Goal: Entertainment & Leisure: Consume media (video, audio)

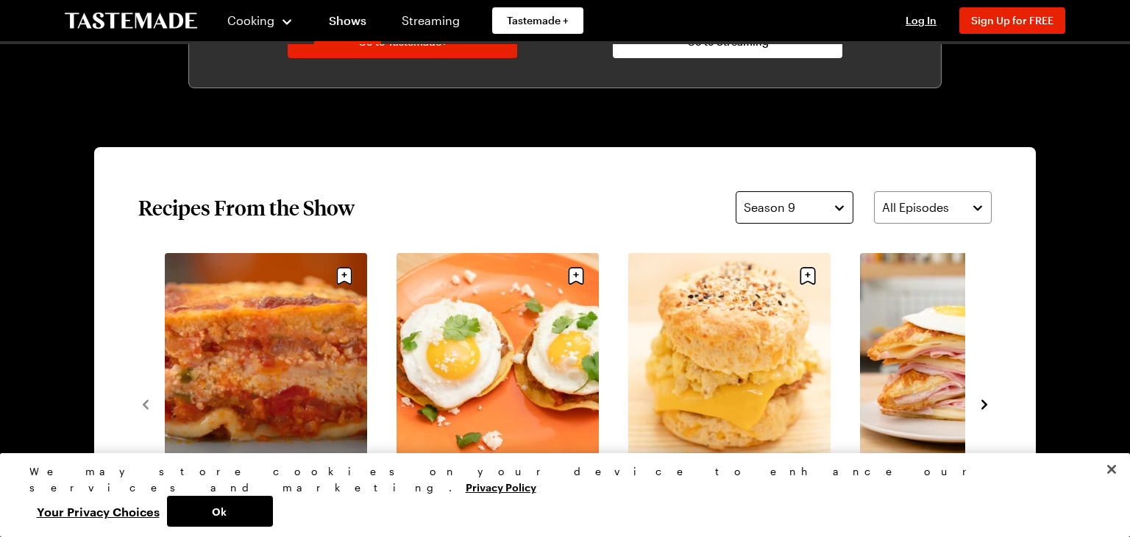
scroll to position [1011, 0]
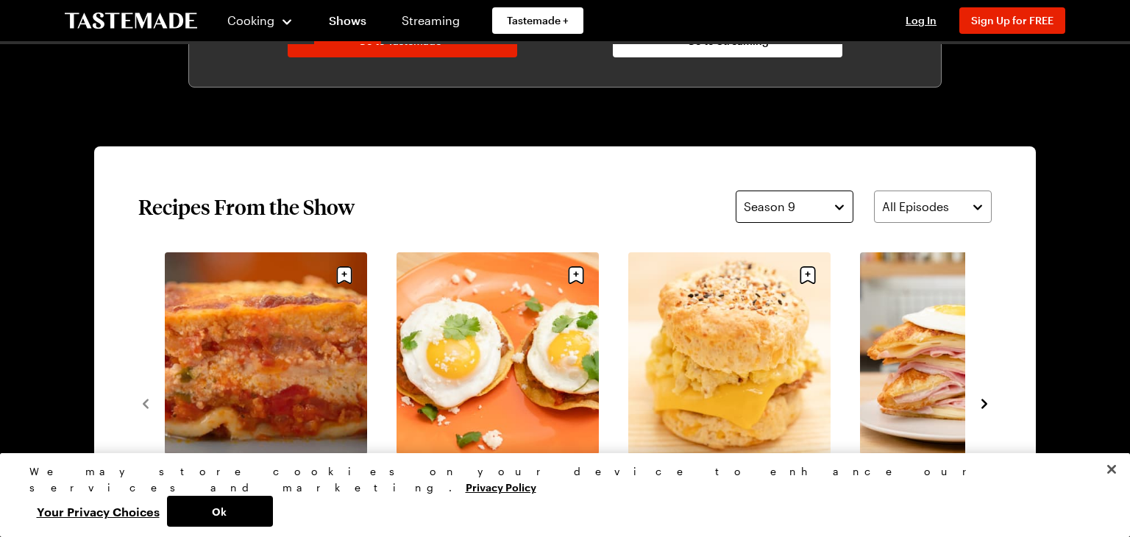
click at [843, 210] on button "Season 9" at bounding box center [794, 206] width 118 height 32
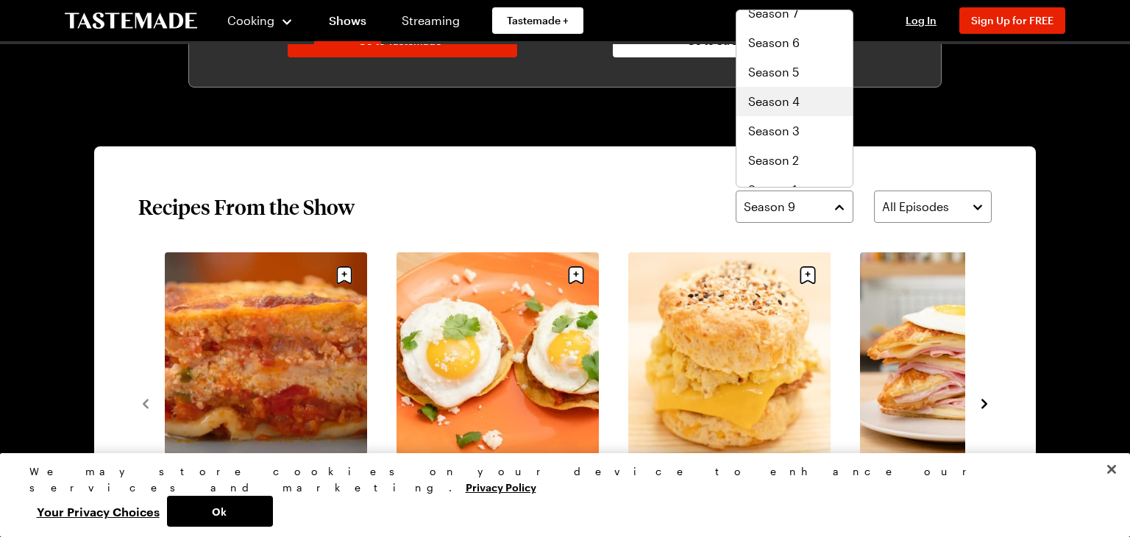
scroll to position [88, 0]
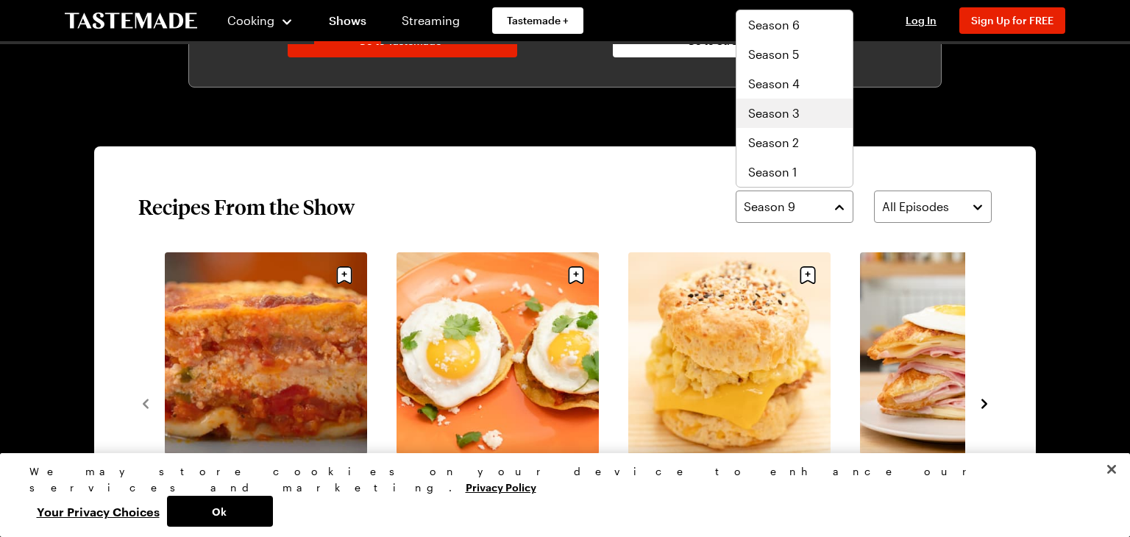
click at [777, 117] on span "Season 3" at bounding box center [773, 113] width 51 height 18
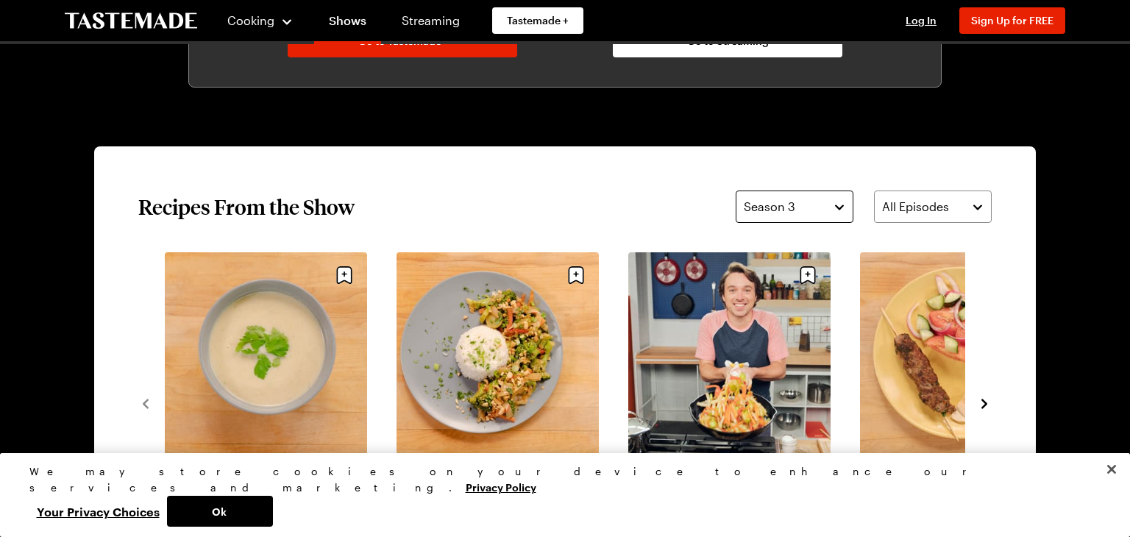
click at [838, 208] on button "Season 3" at bounding box center [794, 206] width 118 height 32
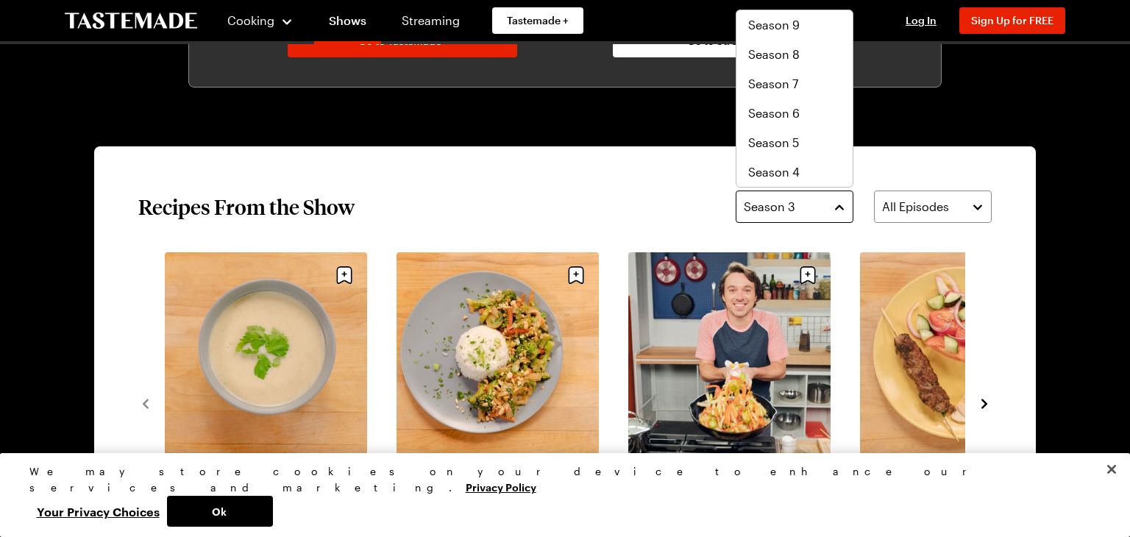
scroll to position [29, 0]
click at [782, 143] on span "Season 4" at bounding box center [773, 143] width 51 height 18
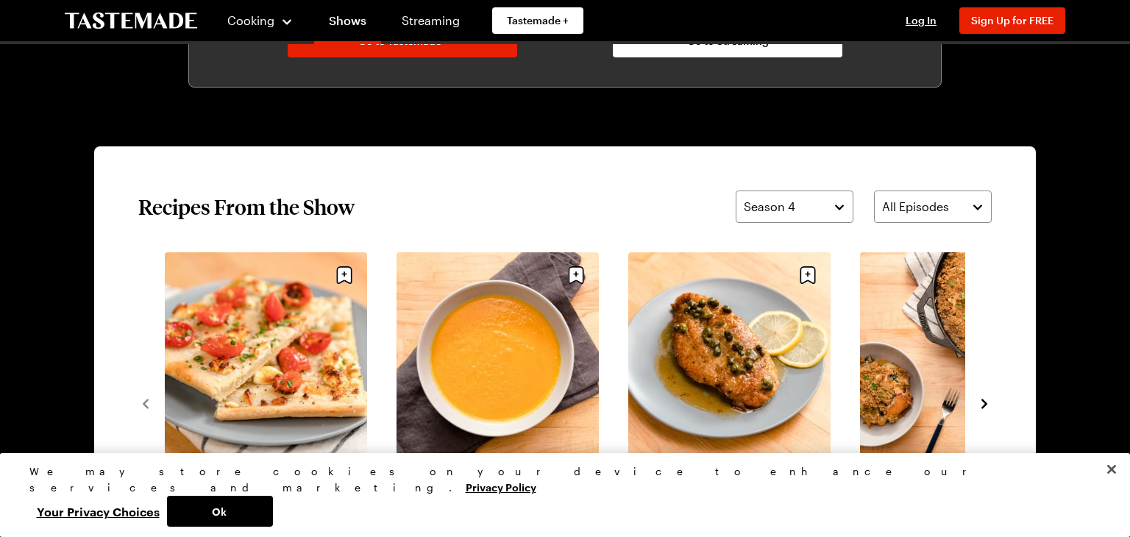
click at [971, 401] on div "Cherry Tomato & Goat Cheese Flatbread with Chives (2) 35 mins Curried Ginger Ca…" at bounding box center [564, 402] width 853 height 301
click at [977, 401] on icon "navigate to next item" at bounding box center [984, 403] width 15 height 15
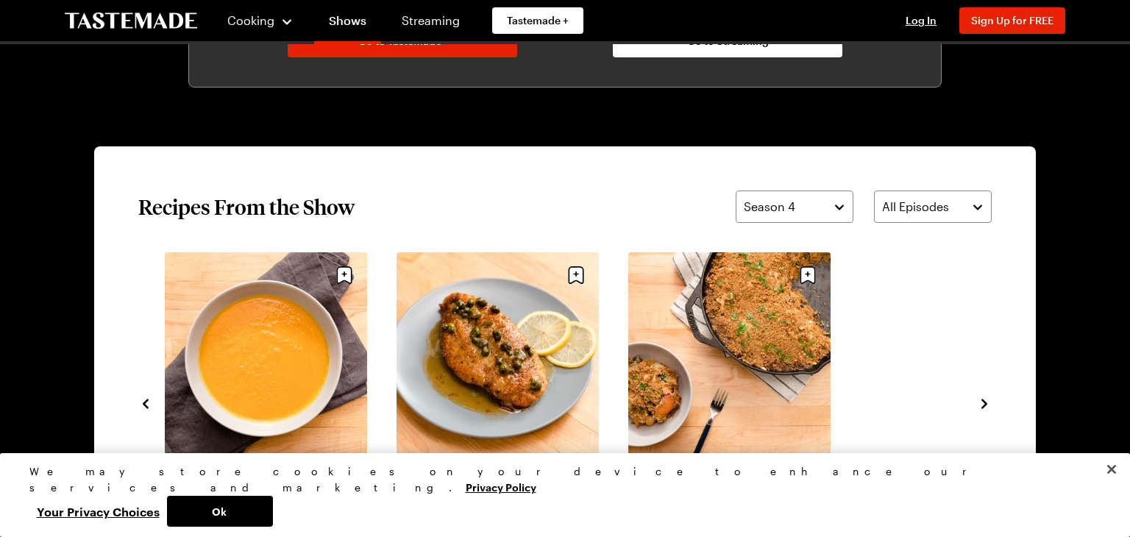
click at [977, 401] on icon "navigate to next item" at bounding box center [984, 403] width 15 height 15
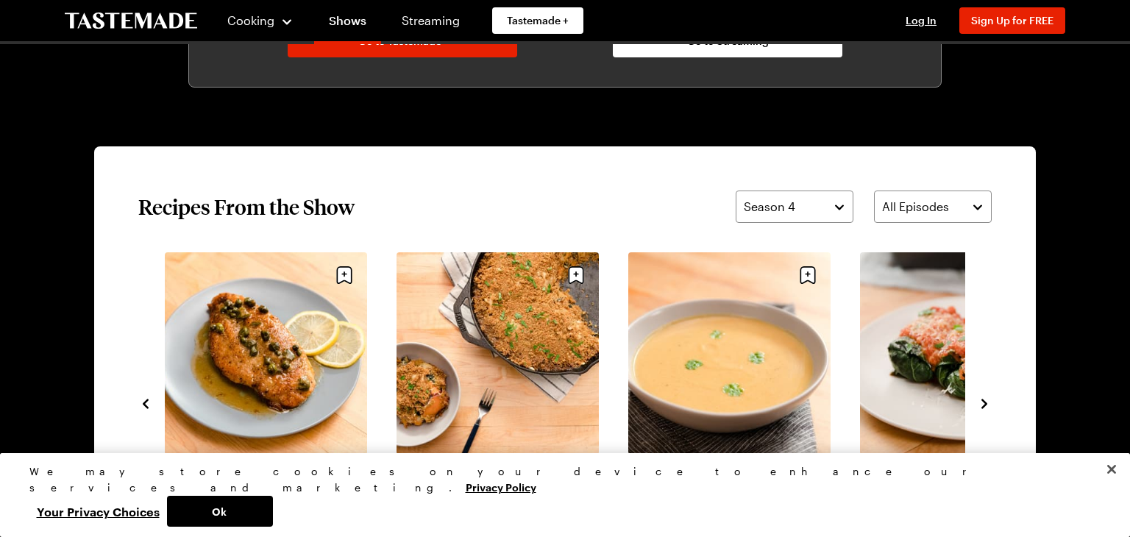
click at [977, 401] on icon "navigate to next item" at bounding box center [984, 403] width 15 height 15
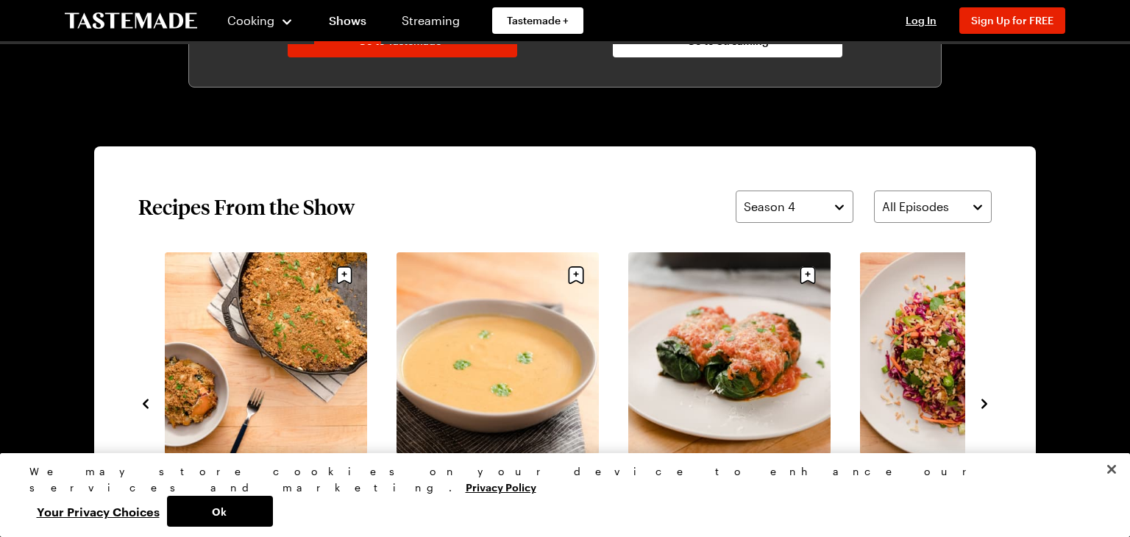
click at [977, 401] on icon "navigate to next item" at bounding box center [984, 403] width 15 height 15
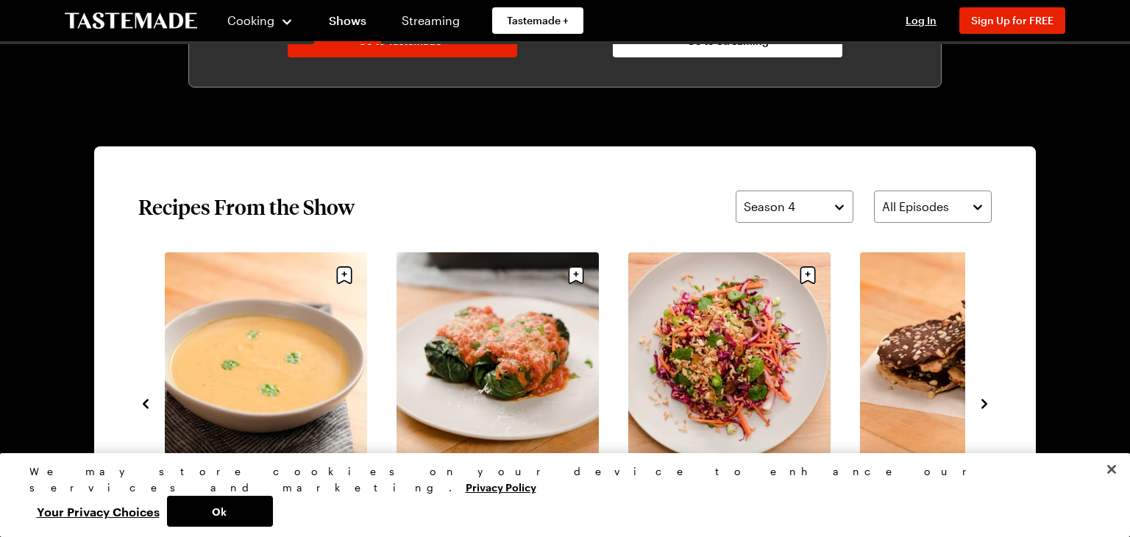
click at [977, 401] on icon "navigate to next item" at bounding box center [984, 403] width 15 height 15
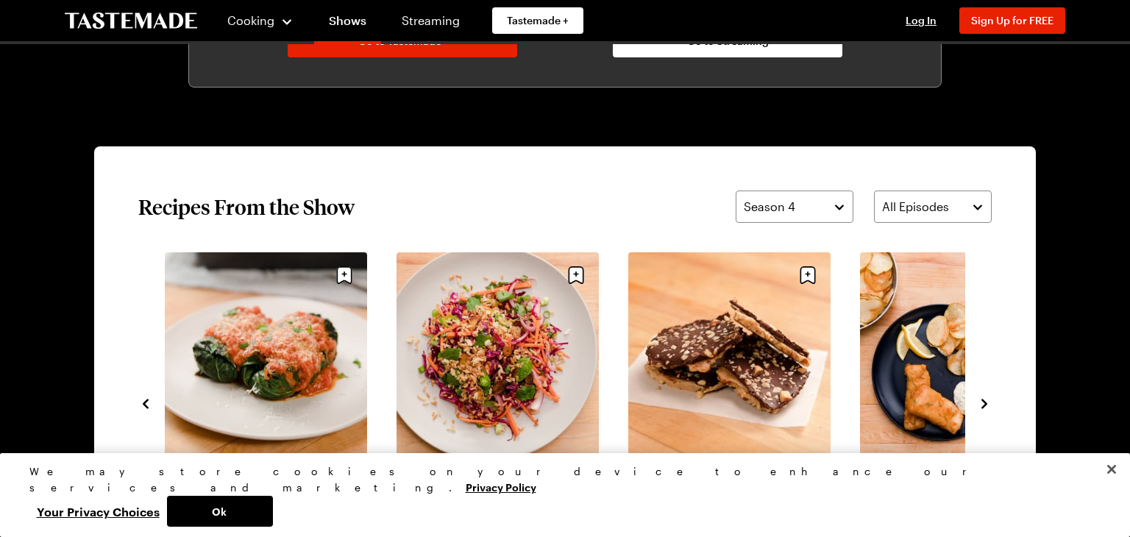
click at [977, 401] on icon "navigate to next item" at bounding box center [984, 403] width 15 height 15
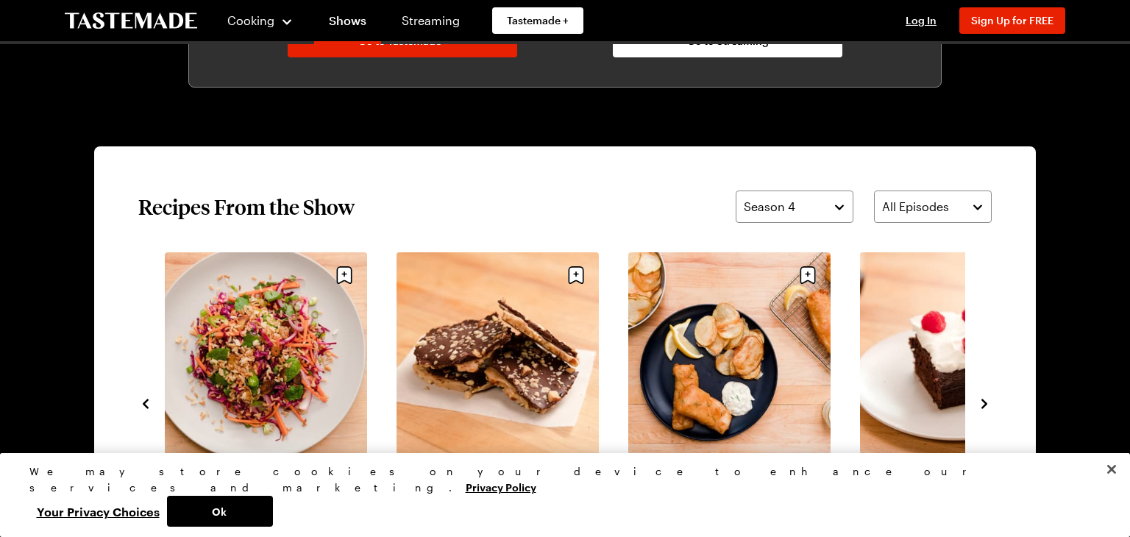
click at [978, 402] on icon "navigate to next item" at bounding box center [984, 403] width 15 height 15
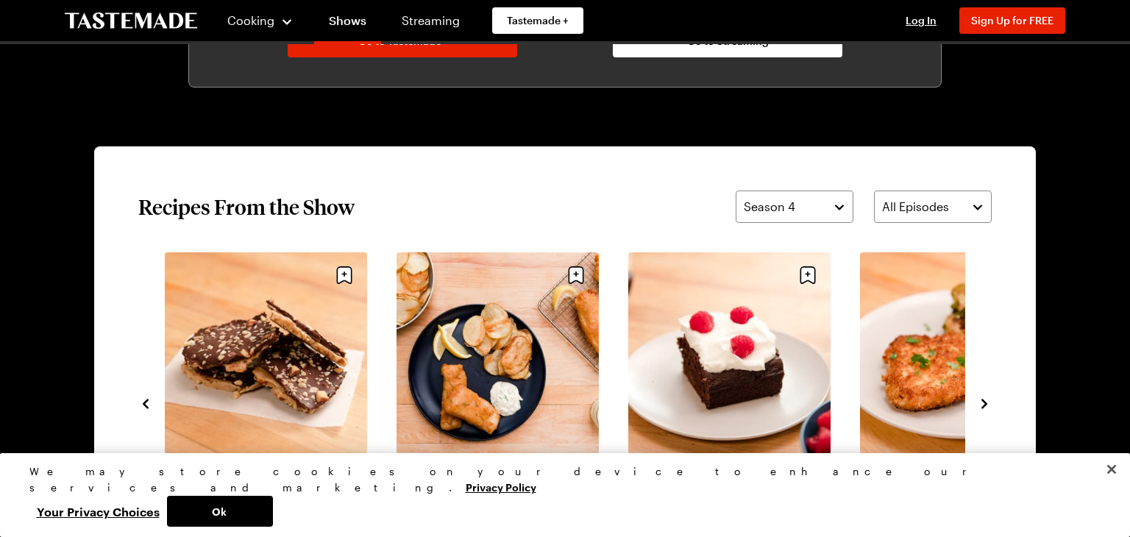
click at [978, 402] on icon "navigate to next item" at bounding box center [984, 403] width 15 height 15
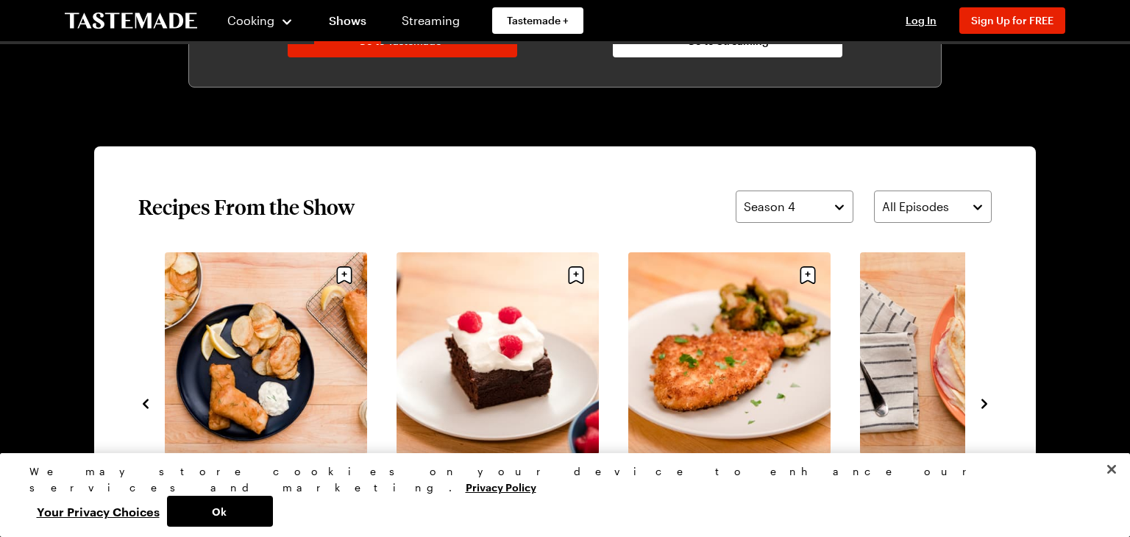
click at [496, 460] on link "Moist Chocolate Cake" at bounding box center [497, 467] width 202 height 15
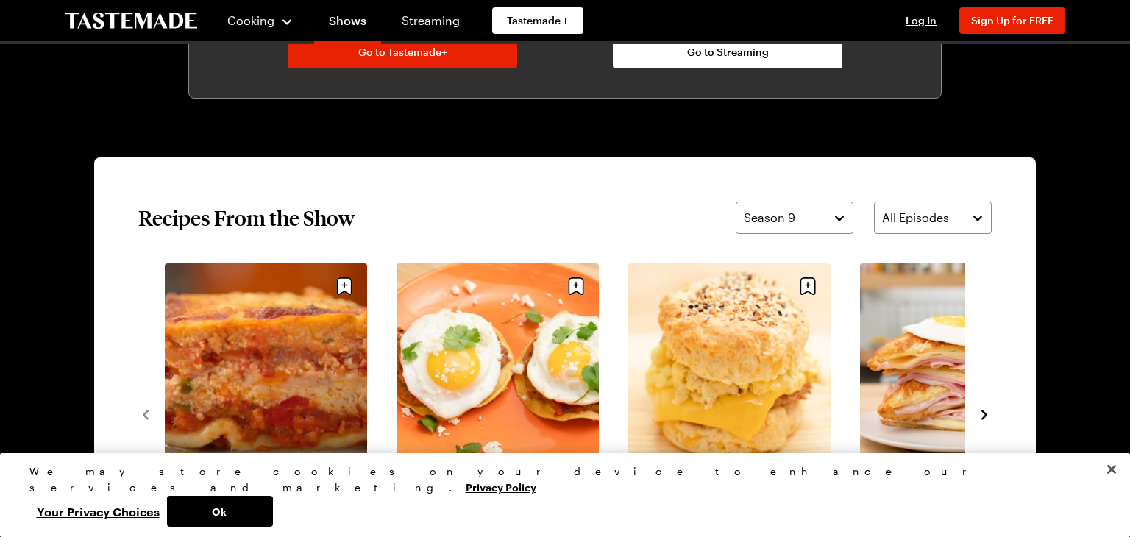
scroll to position [1072, 0]
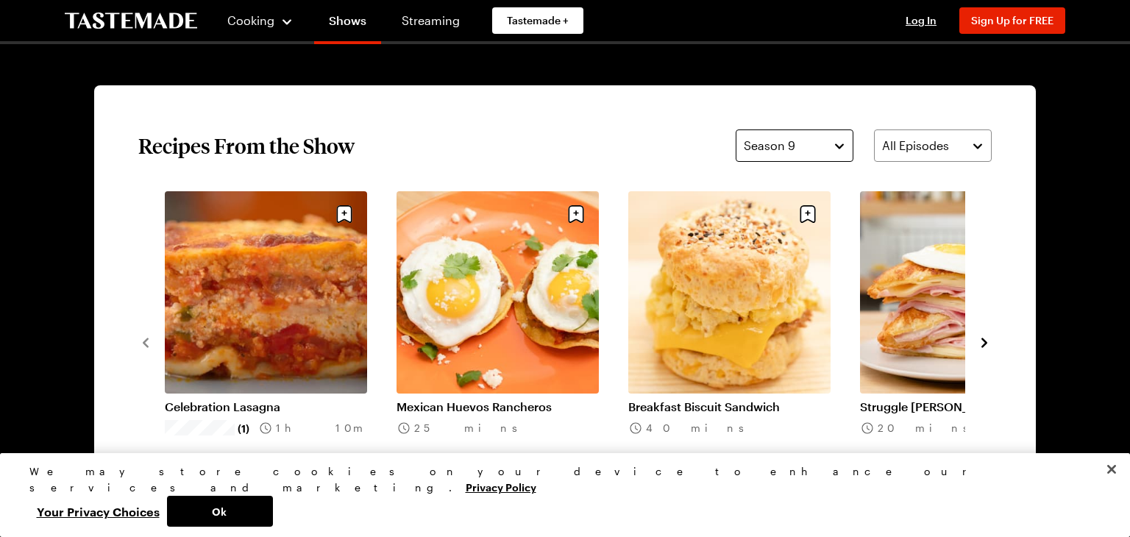
click at [839, 148] on button "Season 9" at bounding box center [794, 145] width 118 height 32
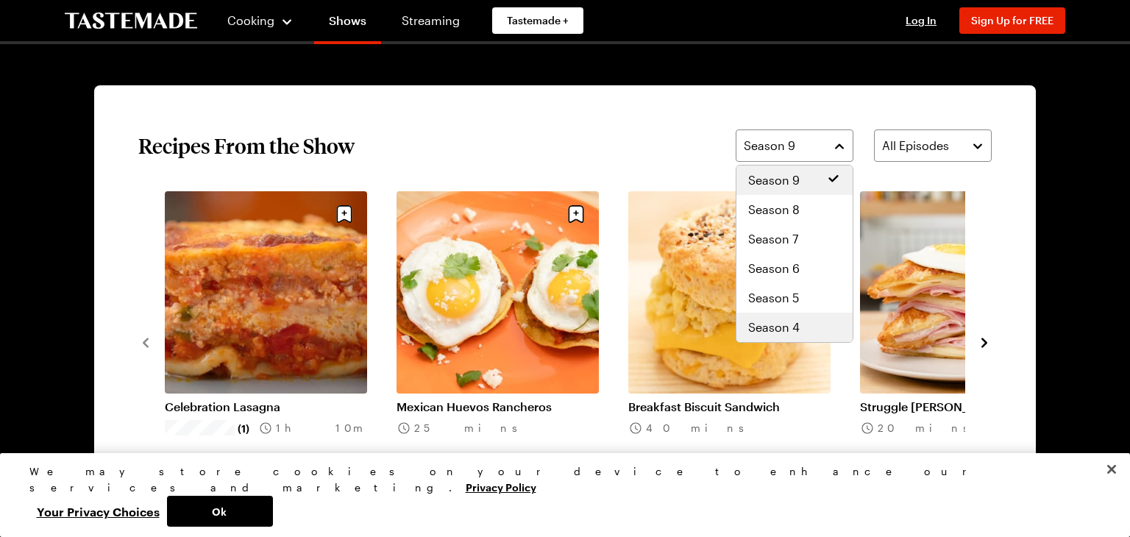
click at [790, 328] on span "Season 4" at bounding box center [773, 327] width 51 height 18
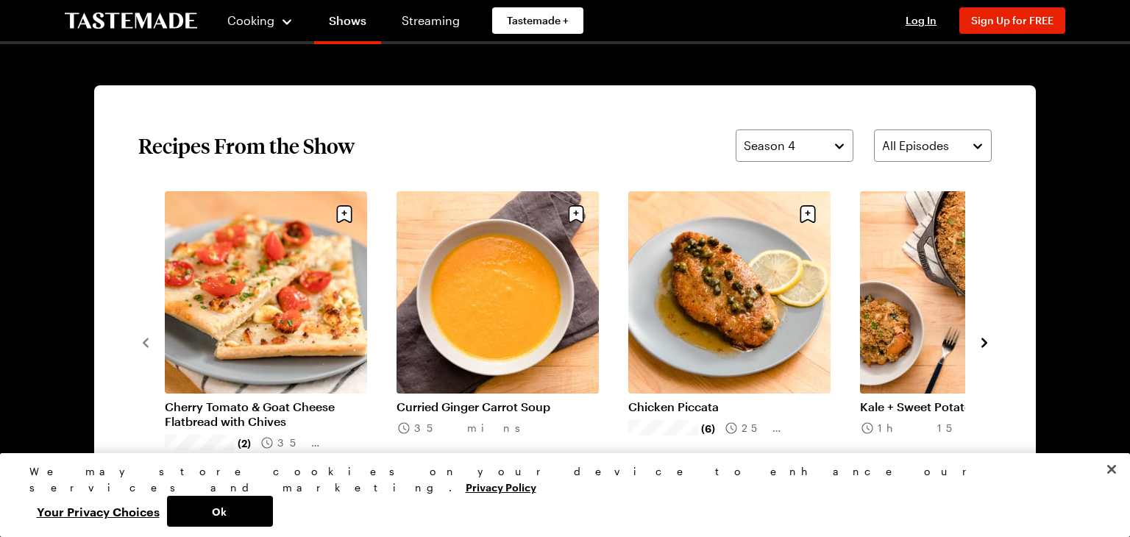
click at [982, 342] on icon "navigate to next item" at bounding box center [984, 342] width 15 height 15
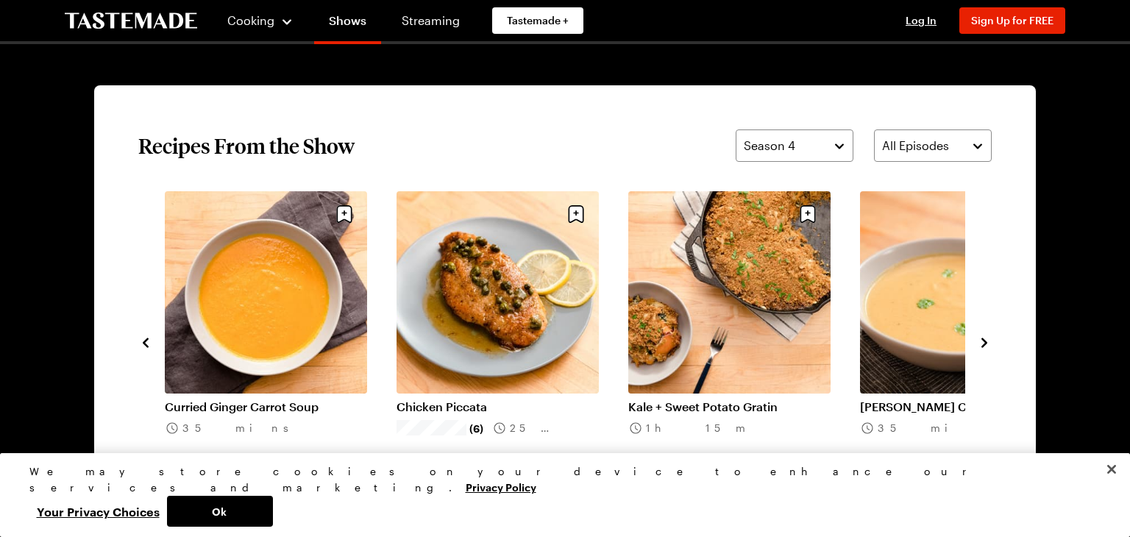
click at [982, 342] on icon "navigate to next item" at bounding box center [984, 342] width 15 height 15
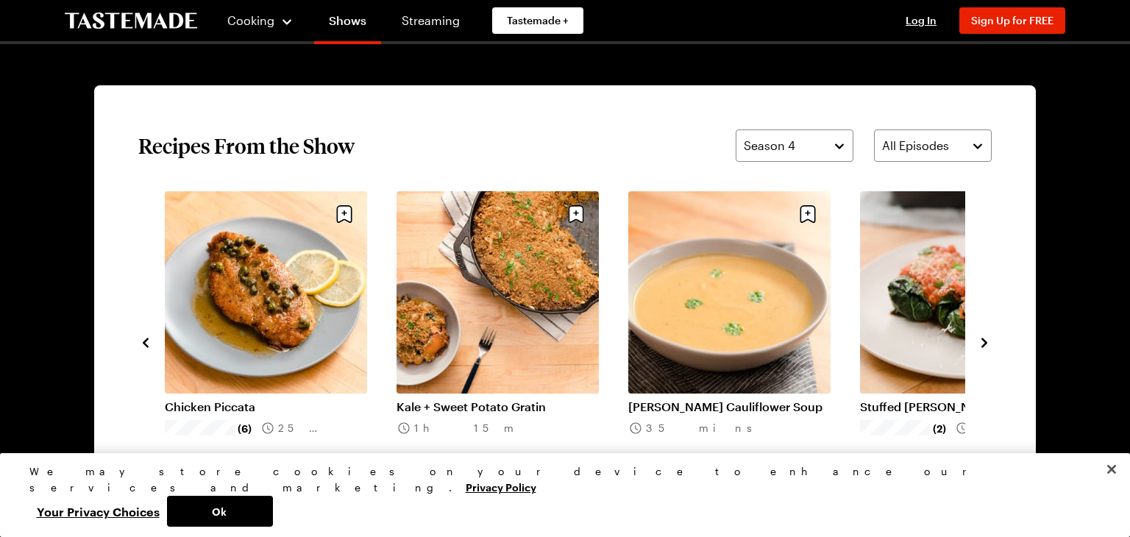
click at [982, 342] on icon "navigate to next item" at bounding box center [984, 342] width 15 height 15
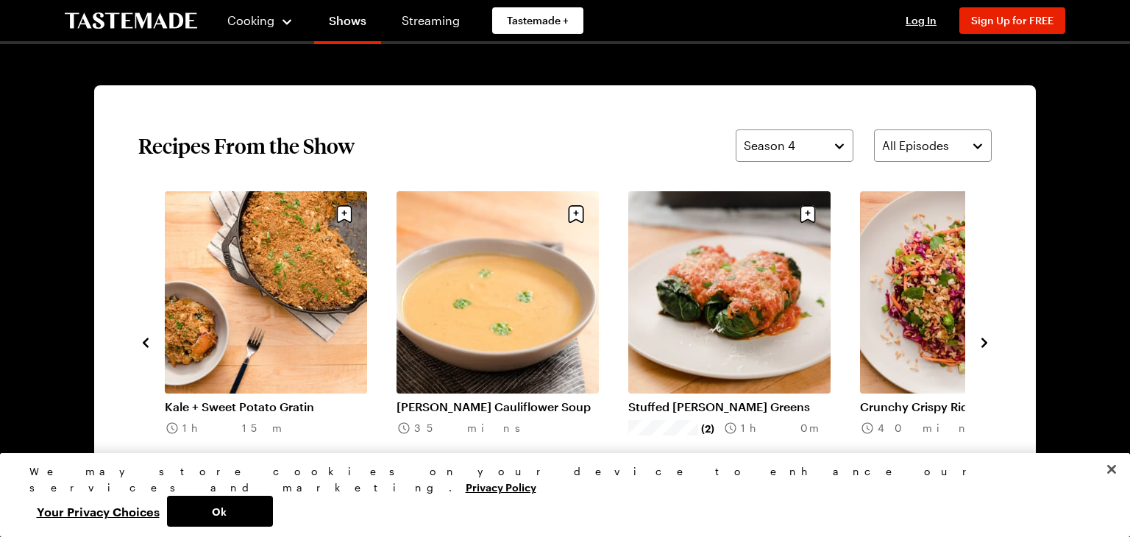
click at [982, 342] on icon "navigate to next item" at bounding box center [984, 342] width 15 height 15
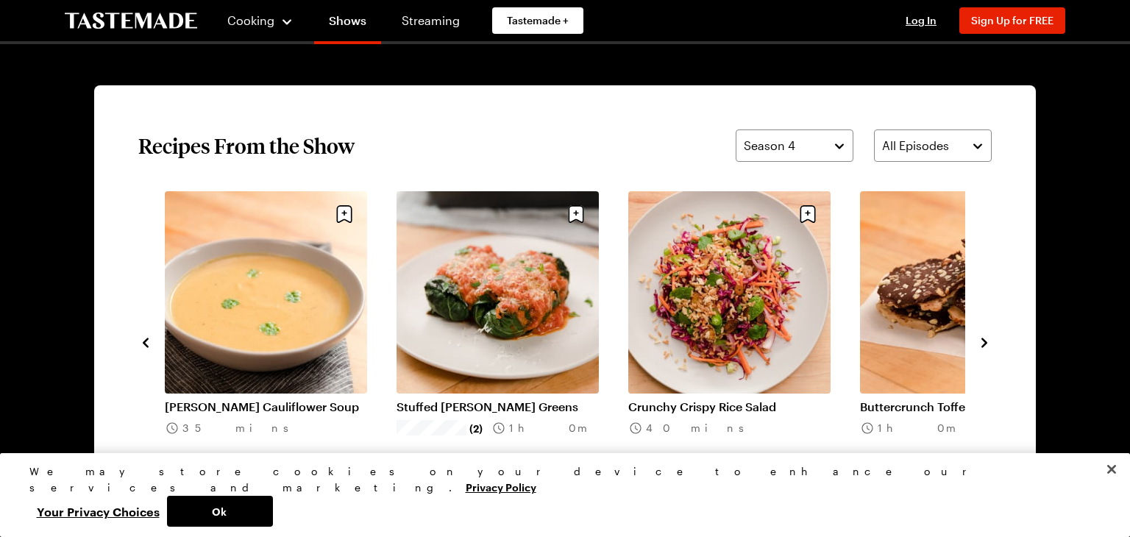
click at [982, 342] on icon "navigate to next item" at bounding box center [984, 342] width 15 height 15
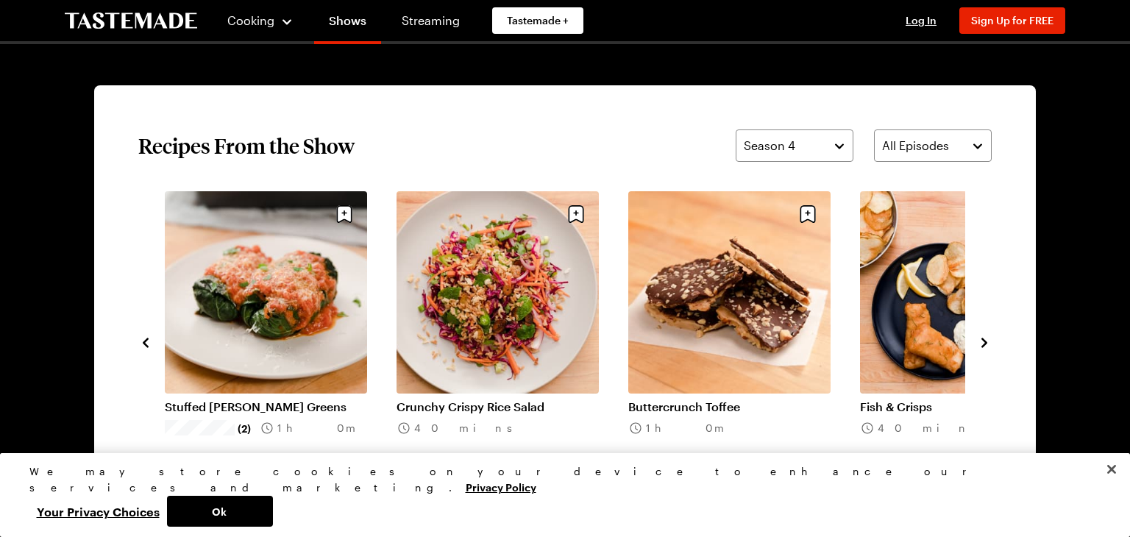
click at [982, 342] on icon "navigate to next item" at bounding box center [984, 342] width 15 height 15
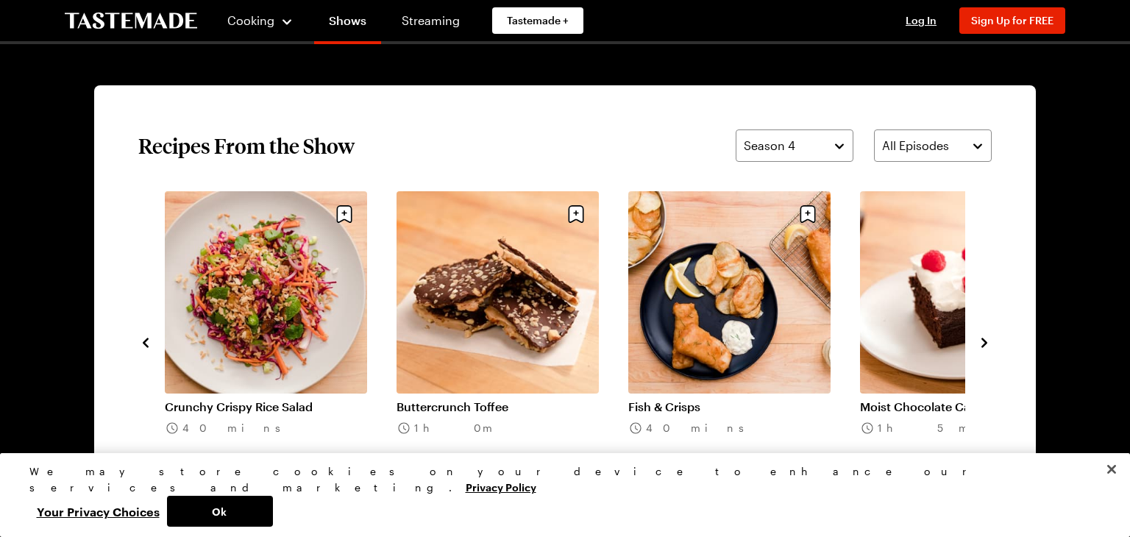
click at [982, 342] on icon "navigate to next item" at bounding box center [984, 342] width 15 height 15
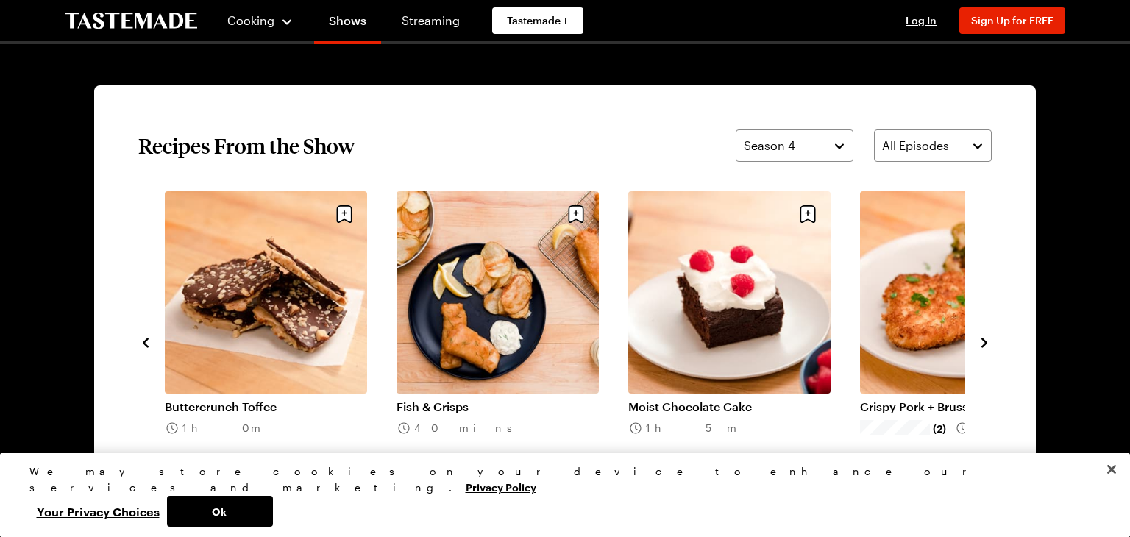
click at [983, 342] on icon "navigate to next item" at bounding box center [984, 342] width 15 height 15
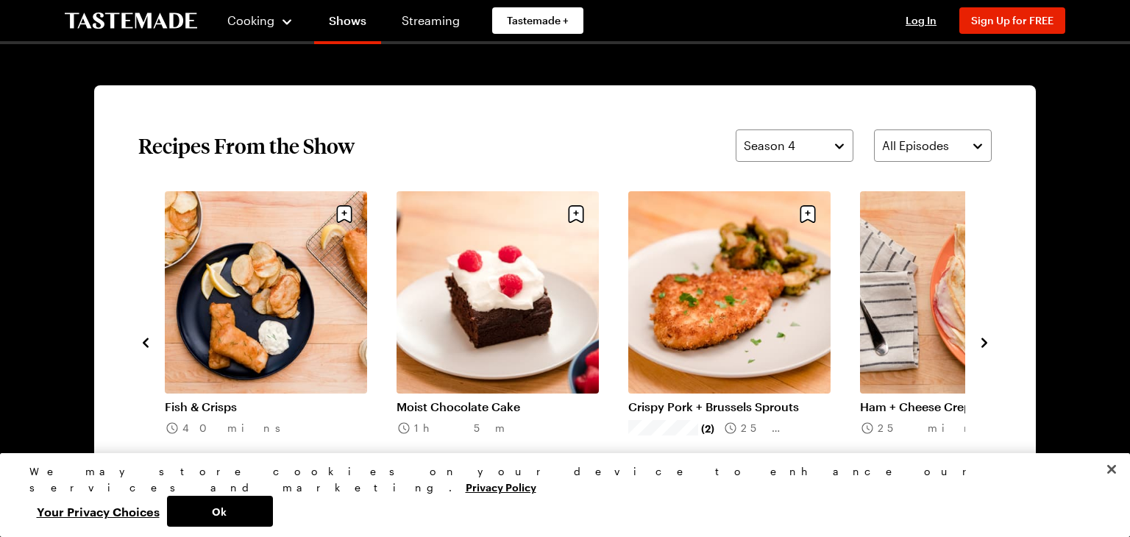
scroll to position [1080, 0]
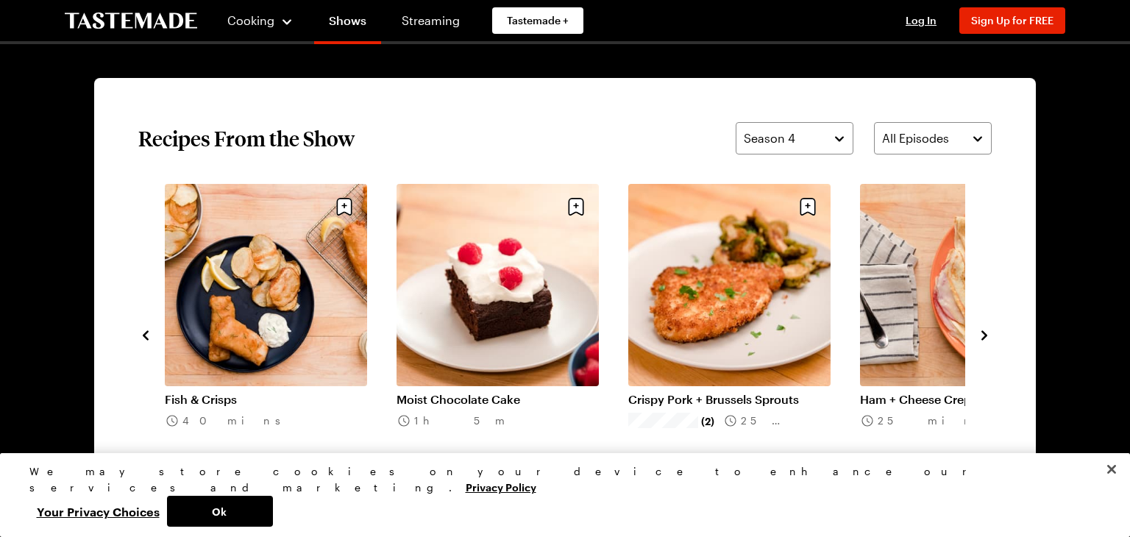
click at [477, 392] on link "Moist Chocolate Cake" at bounding box center [497, 399] width 202 height 15
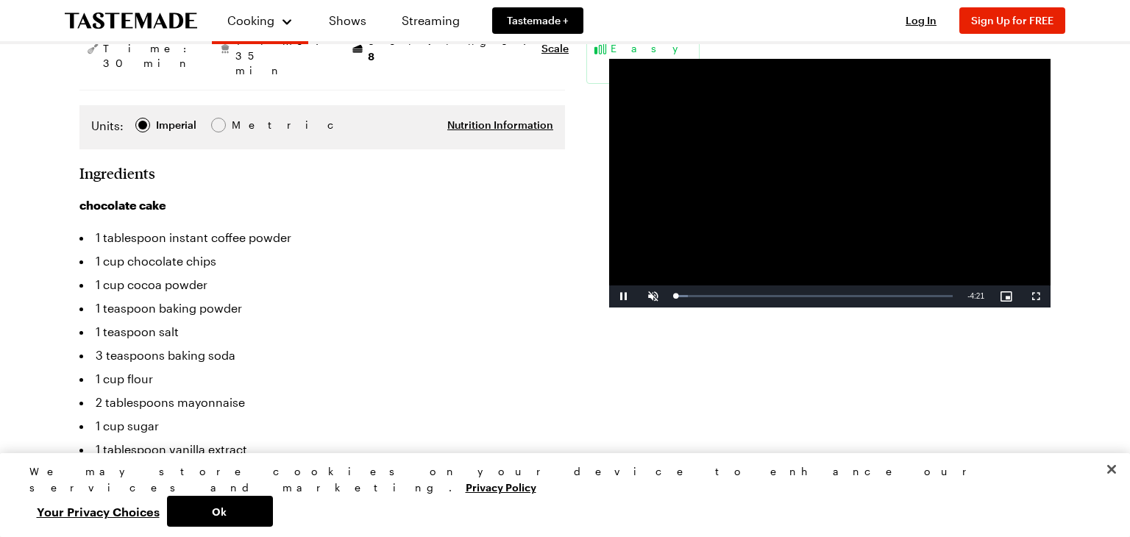
scroll to position [324, 0]
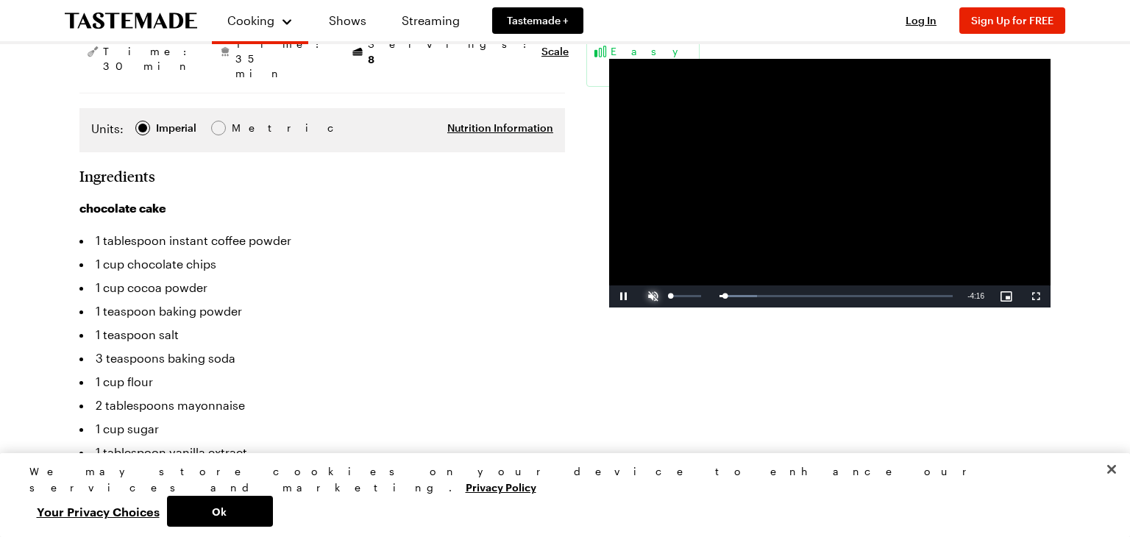
click at [652, 296] on span "Video Player" at bounding box center [652, 296] width 29 height 0
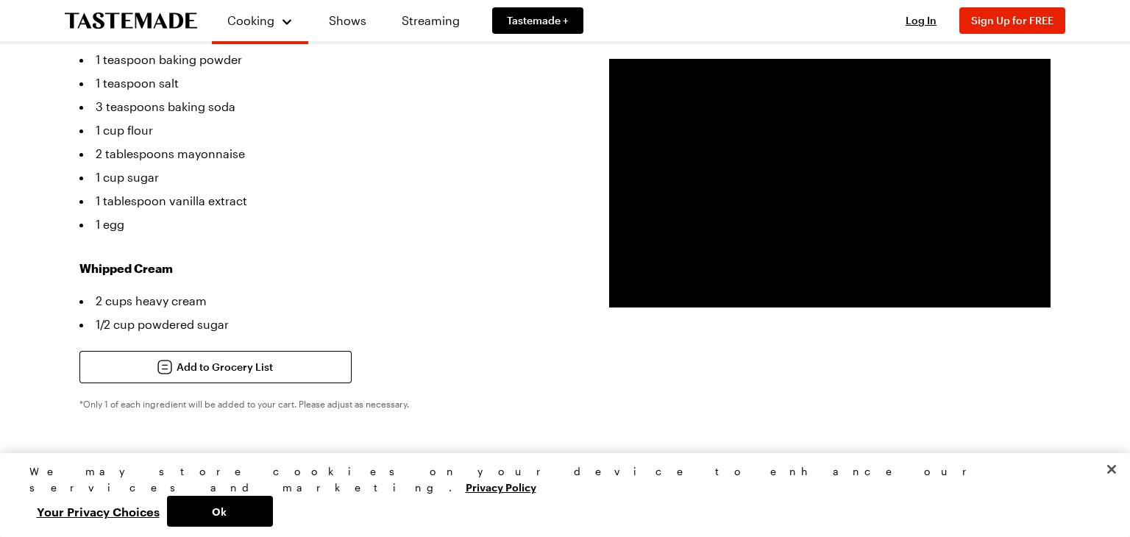
scroll to position [555, 0]
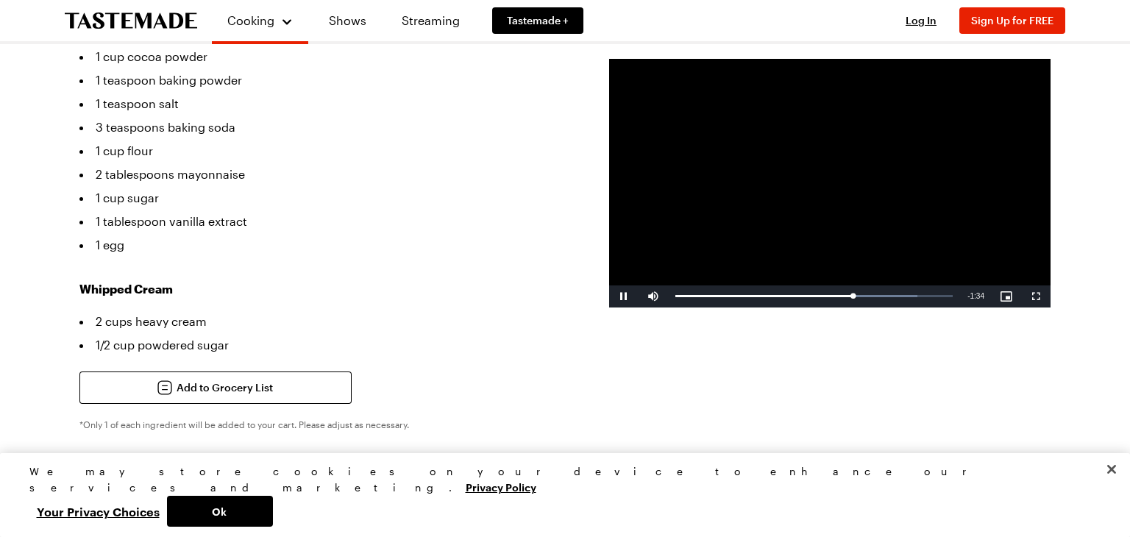
click at [753, 202] on video "Video Player" at bounding box center [829, 183] width 441 height 249
drag, startPoint x: 855, startPoint y: 296, endPoint x: 678, endPoint y: 295, distance: 176.5
click at [678, 295] on div "Loaded : 6.89% 0:02 0:02" at bounding box center [813, 296] width 277 height 4
click at [624, 296] on span "Video Player" at bounding box center [623, 296] width 29 height 0
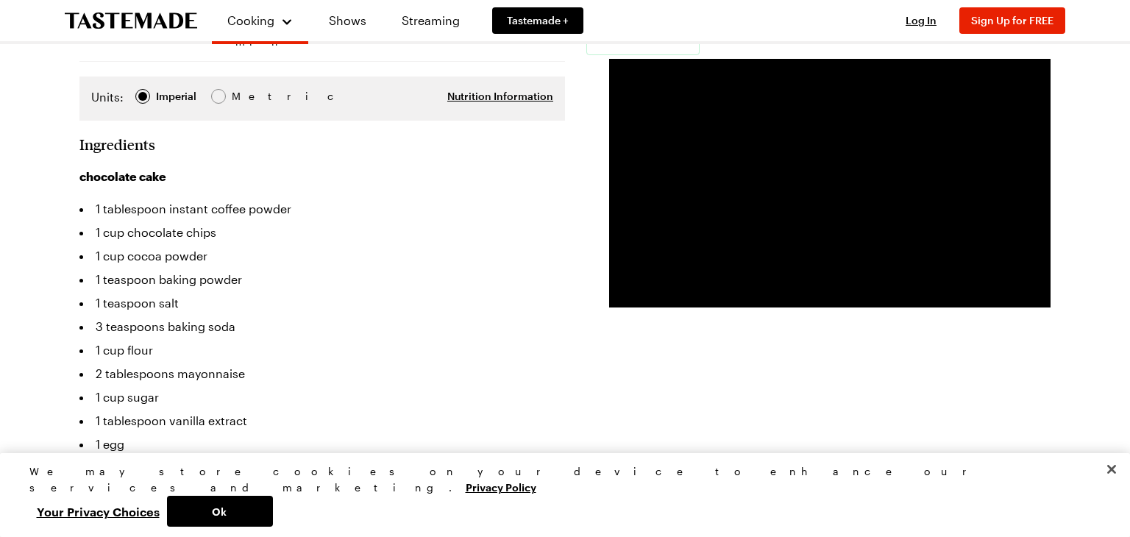
scroll to position [303, 0]
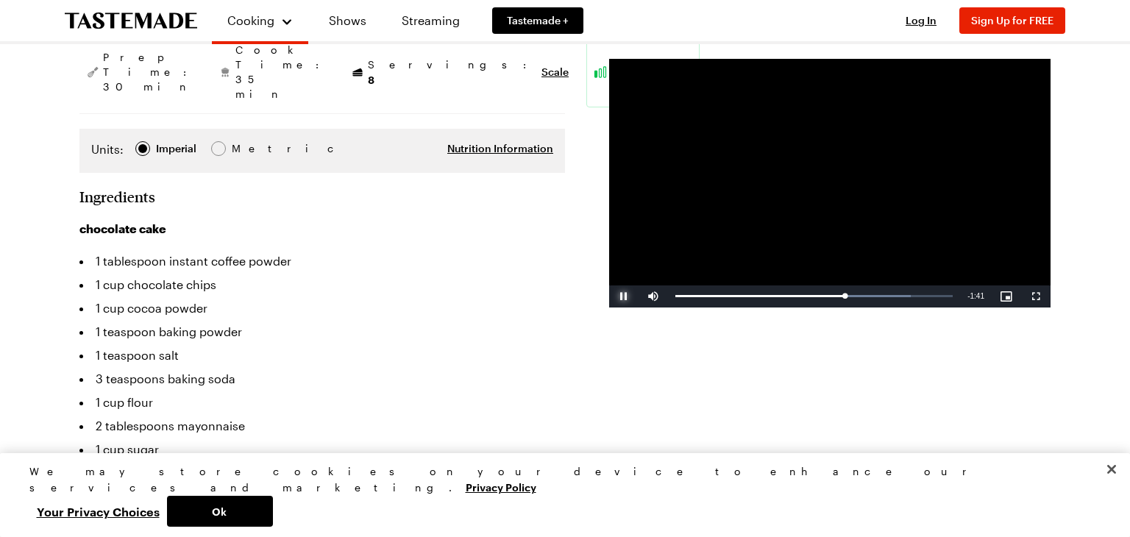
click at [622, 296] on span "Video Player" at bounding box center [623, 296] width 29 height 0
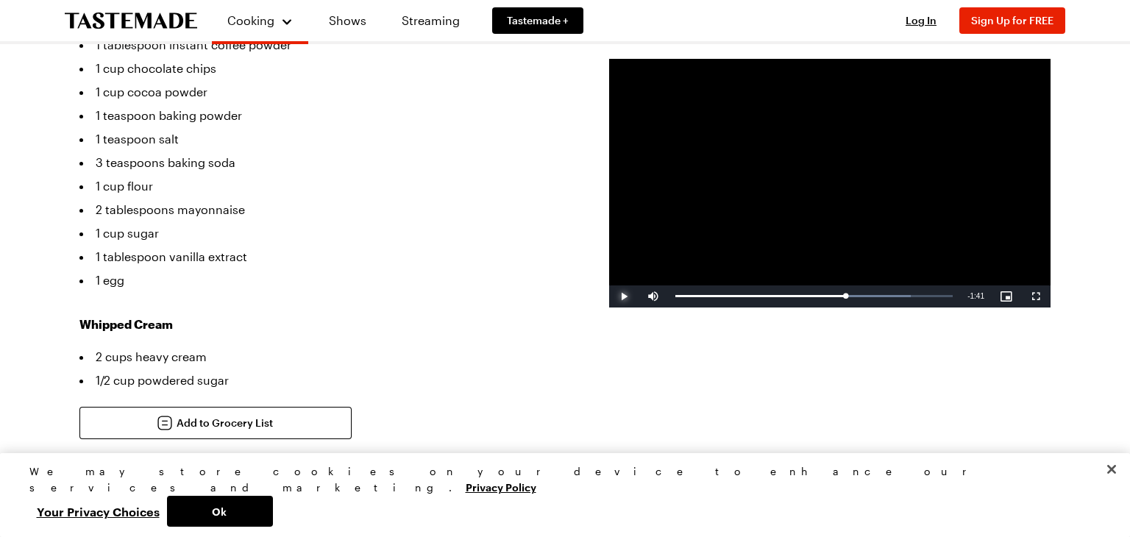
scroll to position [0, 0]
